Goal: Information Seeking & Learning: Check status

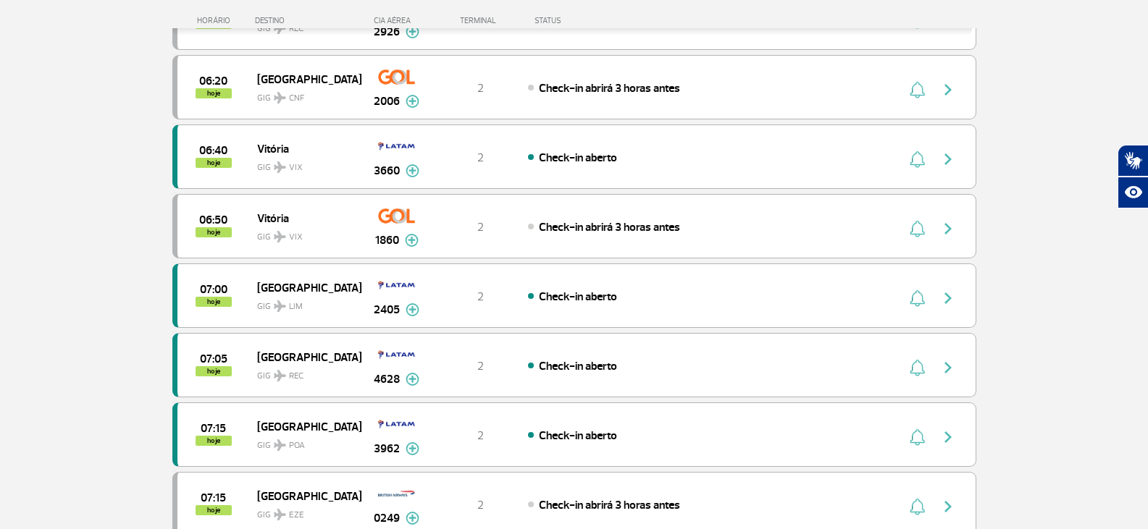
scroll to position [1159, 0]
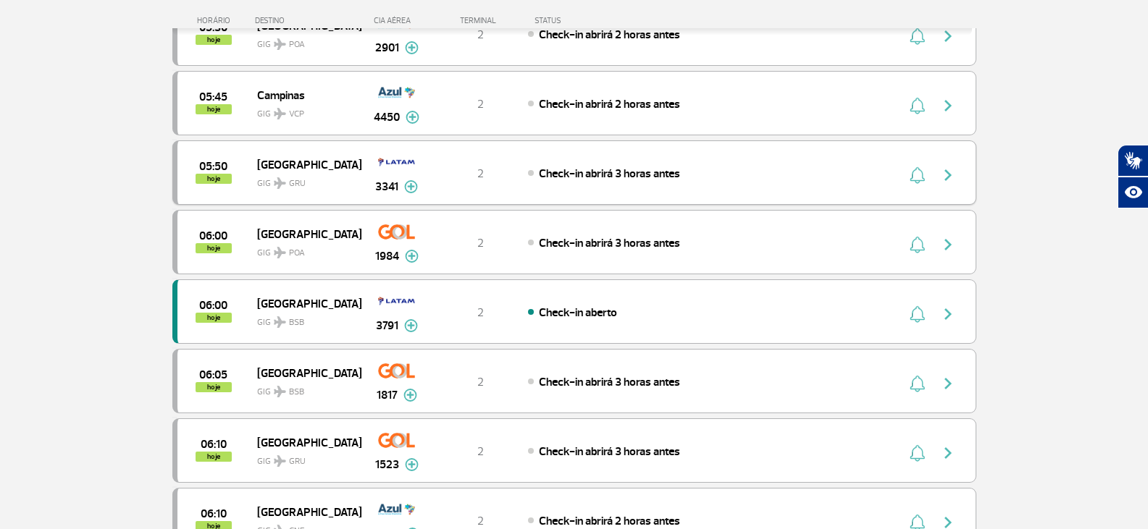
scroll to position [507, 0]
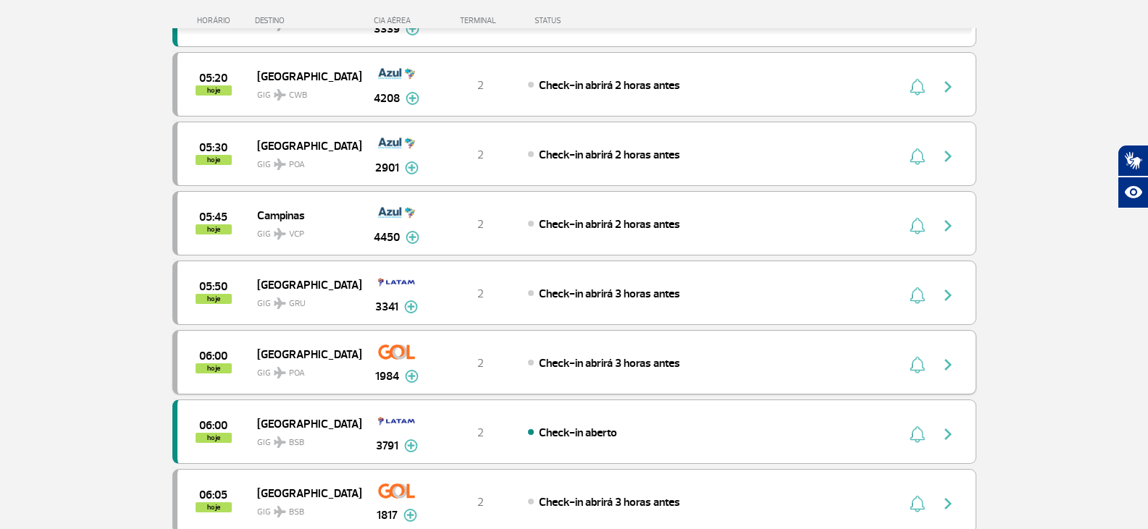
scroll to position [362, 0]
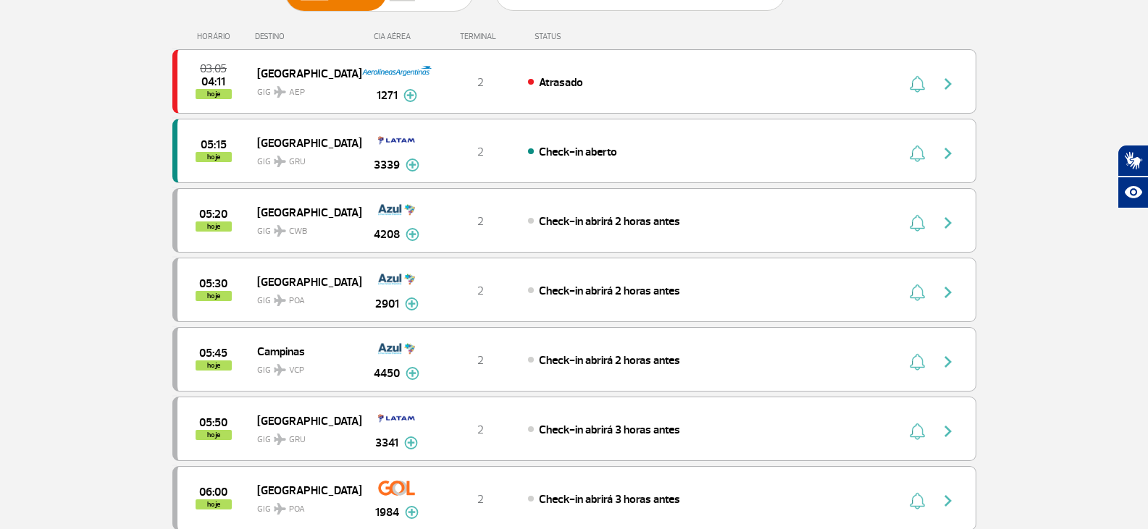
scroll to position [217, 0]
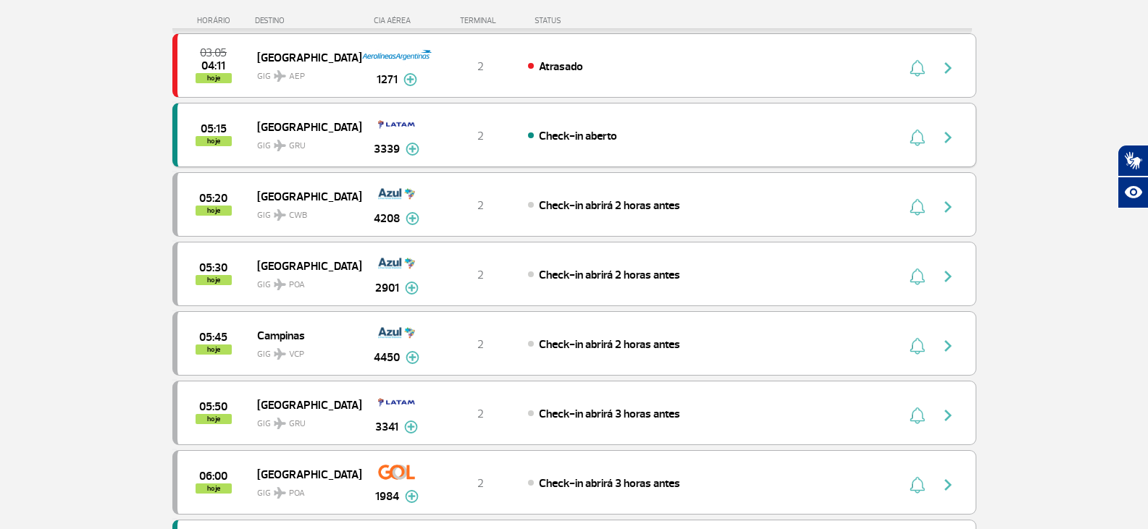
click at [868, 141] on div "05:15 hoje São Paulo GIG GRU 3339 2 Check-in aberto Parcerias: Quantas Airlines…" at bounding box center [574, 135] width 804 height 64
click at [945, 129] on img "button" at bounding box center [947, 137] width 17 height 17
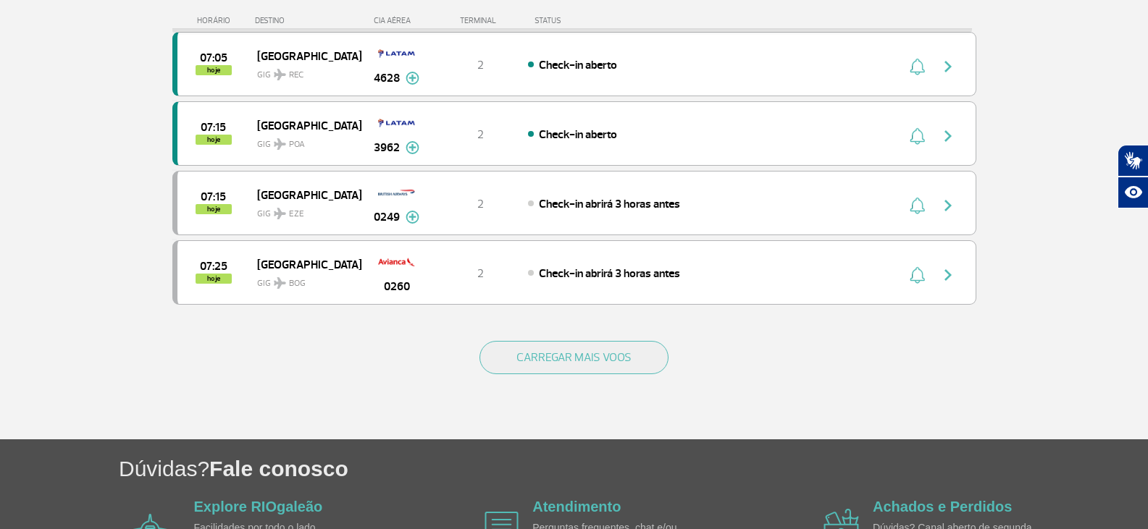
scroll to position [1376, 0]
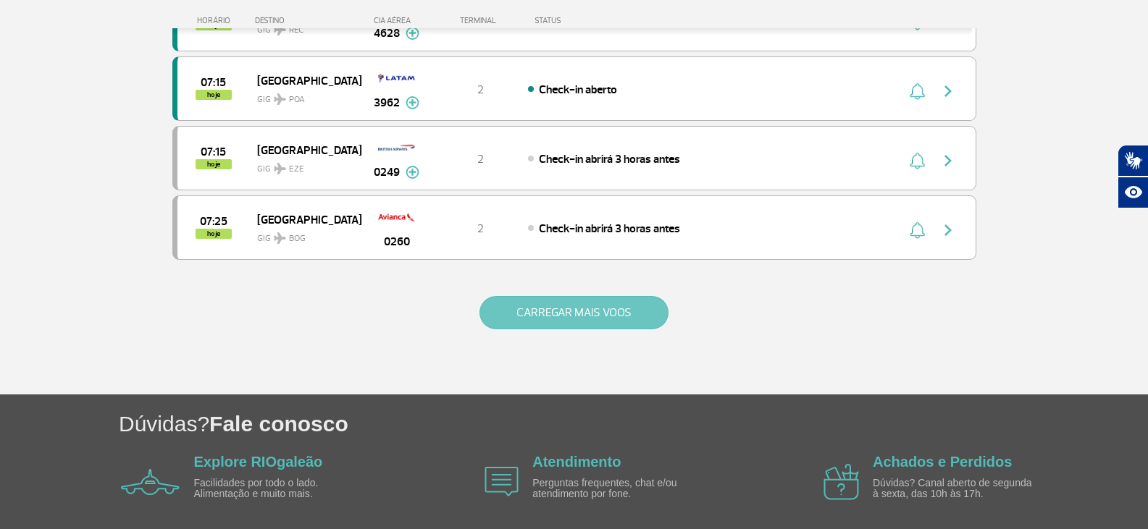
click at [596, 299] on button "CARREGAR MAIS VOOS" at bounding box center [573, 312] width 189 height 33
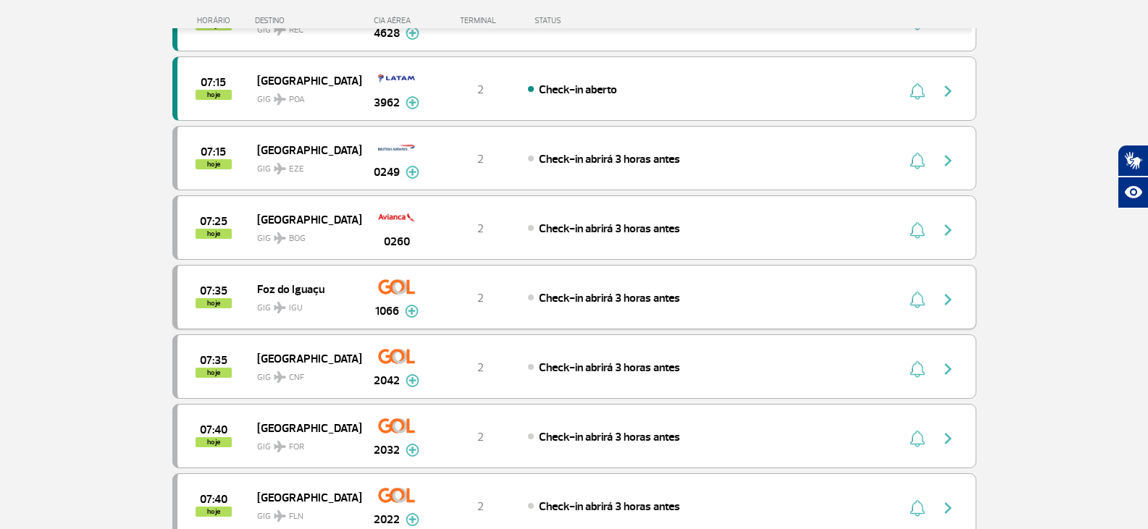
scroll to position [1593, 0]
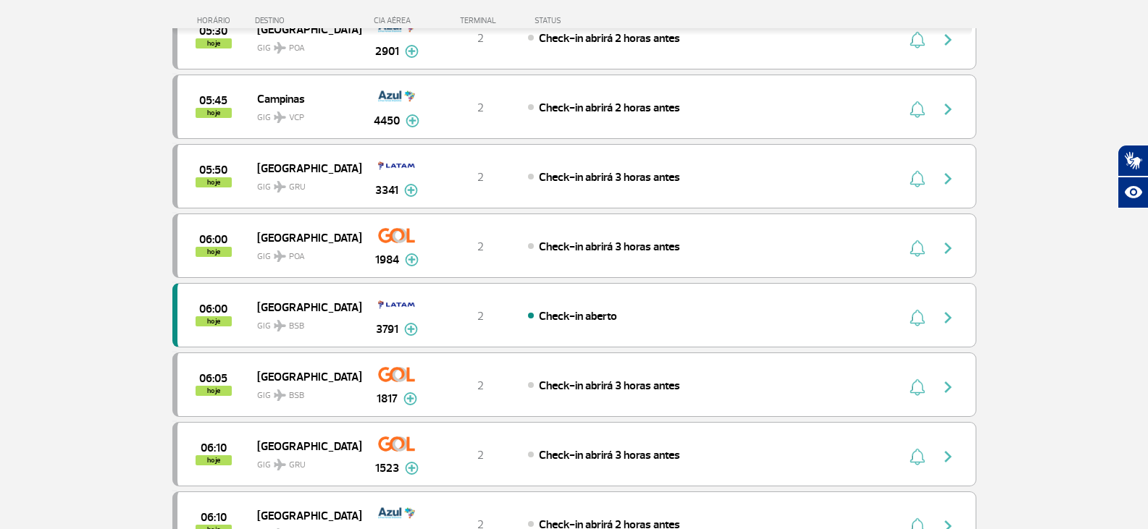
scroll to position [550, 0]
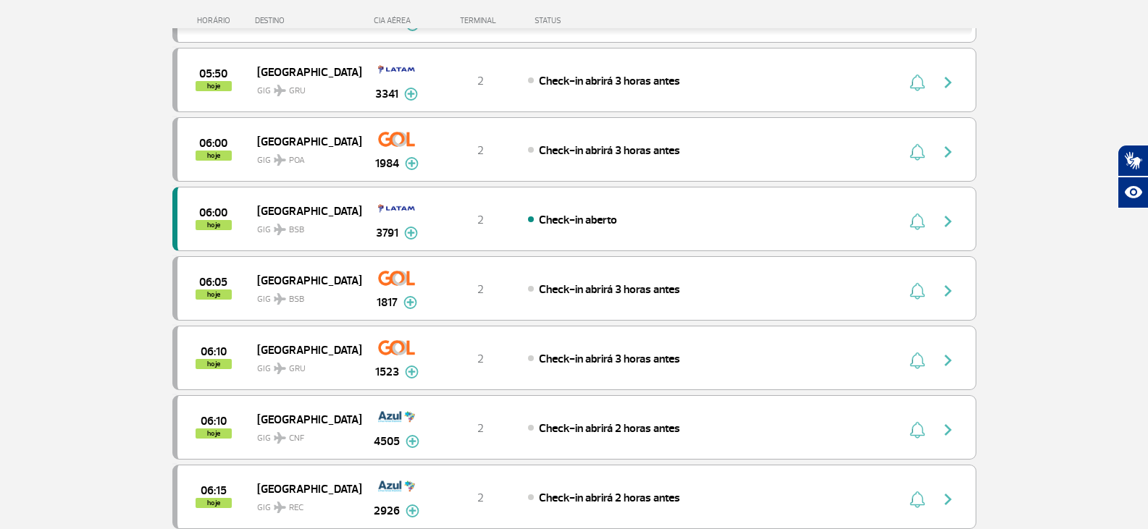
click at [85, 264] on section "Página Inicial > Voos > Painel de Voos Painel de Voos Partidas Chegadas 03:05 0…" at bounding box center [574, 370] width 1148 height 1699
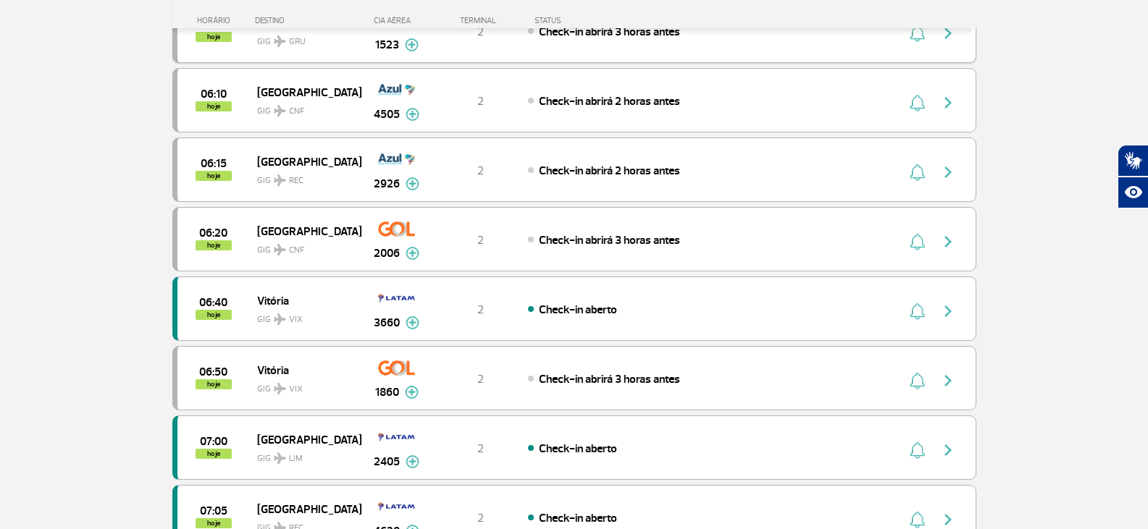
scroll to position [913, 0]
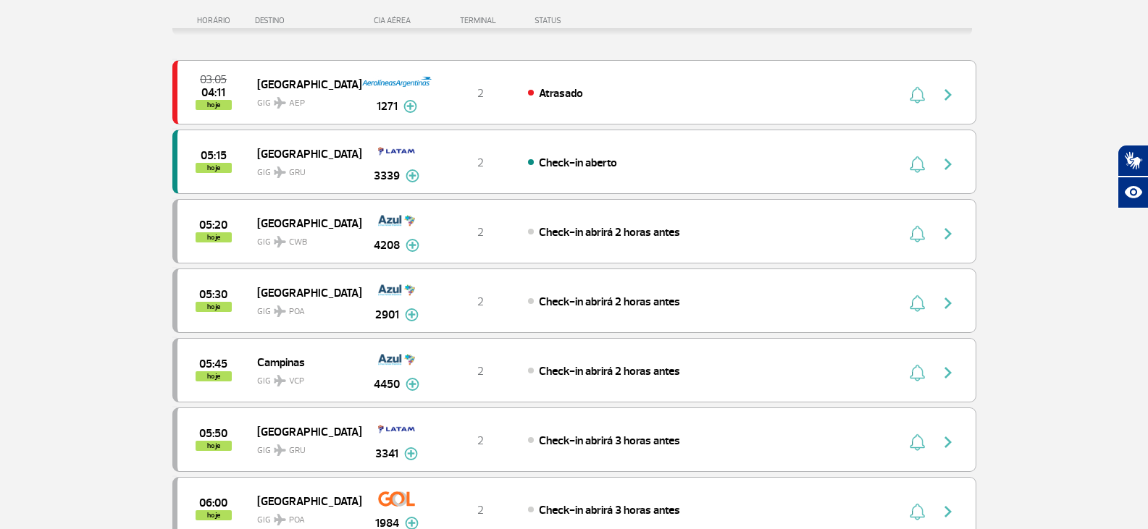
scroll to position [206, 0]
